Goal: Navigation & Orientation: Understand site structure

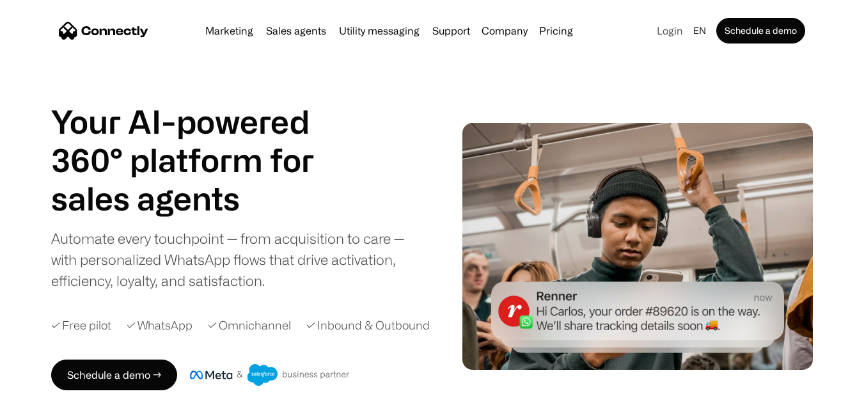
click at [669, 24] on link "Login" at bounding box center [670, 31] width 36 height 18
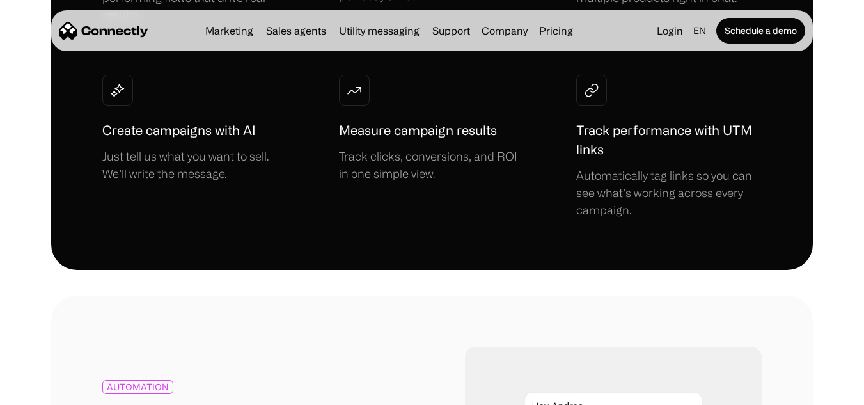
scroll to position [1152, 0]
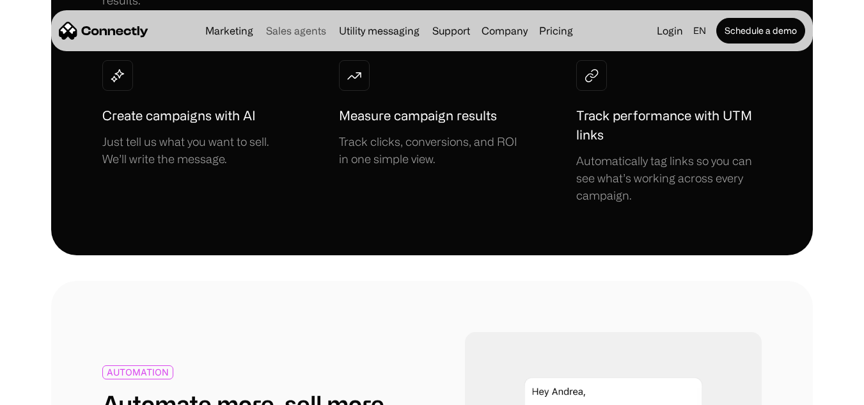
click at [322, 28] on link "Sales agents" at bounding box center [296, 31] width 70 height 10
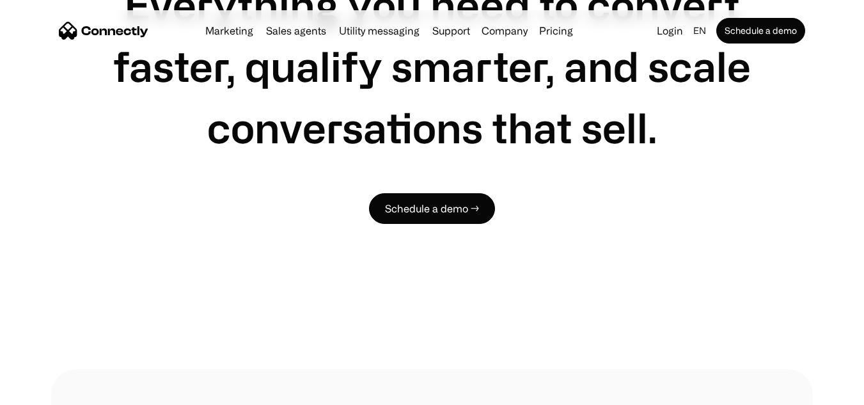
scroll to position [1520, 0]
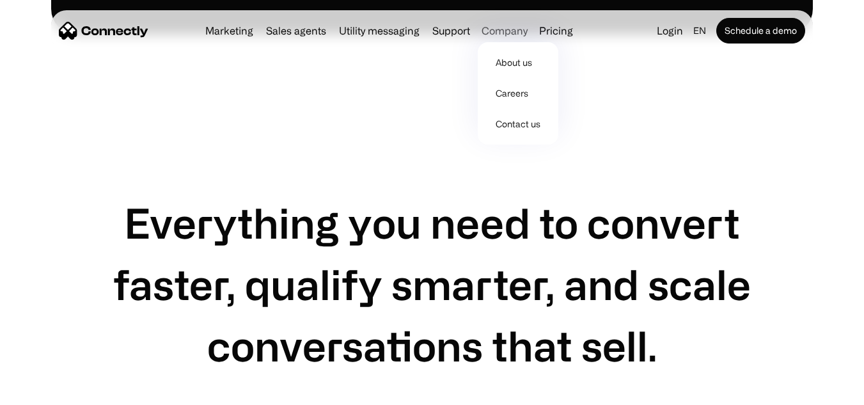
click at [514, 26] on div "Company" at bounding box center [505, 31] width 46 height 18
click at [503, 63] on link "About us" at bounding box center [518, 62] width 70 height 31
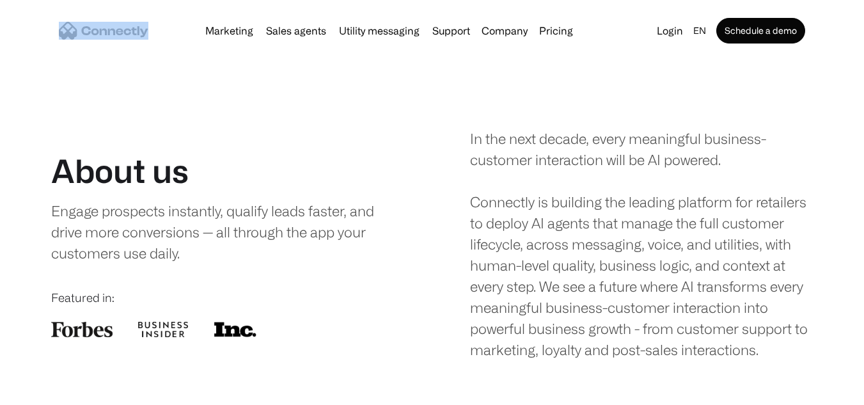
drag, startPoint x: 155, startPoint y: 33, endPoint x: 81, endPoint y: 33, distance: 74.2
click at [81, 33] on div "Marketing Sales agents Utility messaging Support Company About us Careers Conta…" at bounding box center [432, 30] width 762 height 41
click at [172, 25] on nav "Marketing Sales agents Utility messaging Support Company About us Careers Conta…" at bounding box center [432, 31] width 747 height 26
